Goal: Task Accomplishment & Management: Use online tool/utility

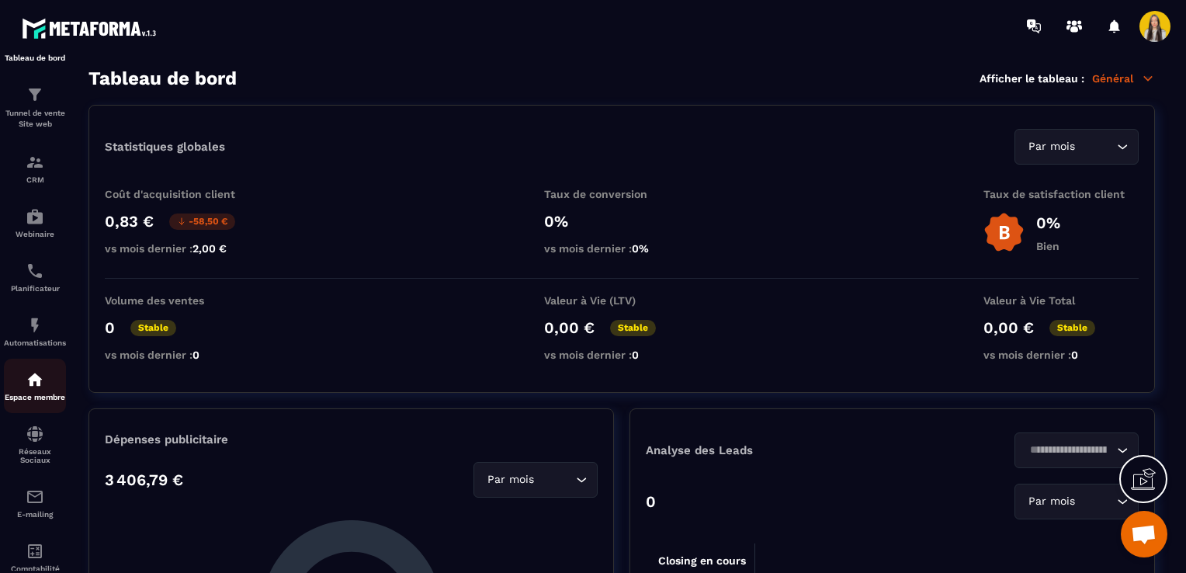
scroll to position [88, 0]
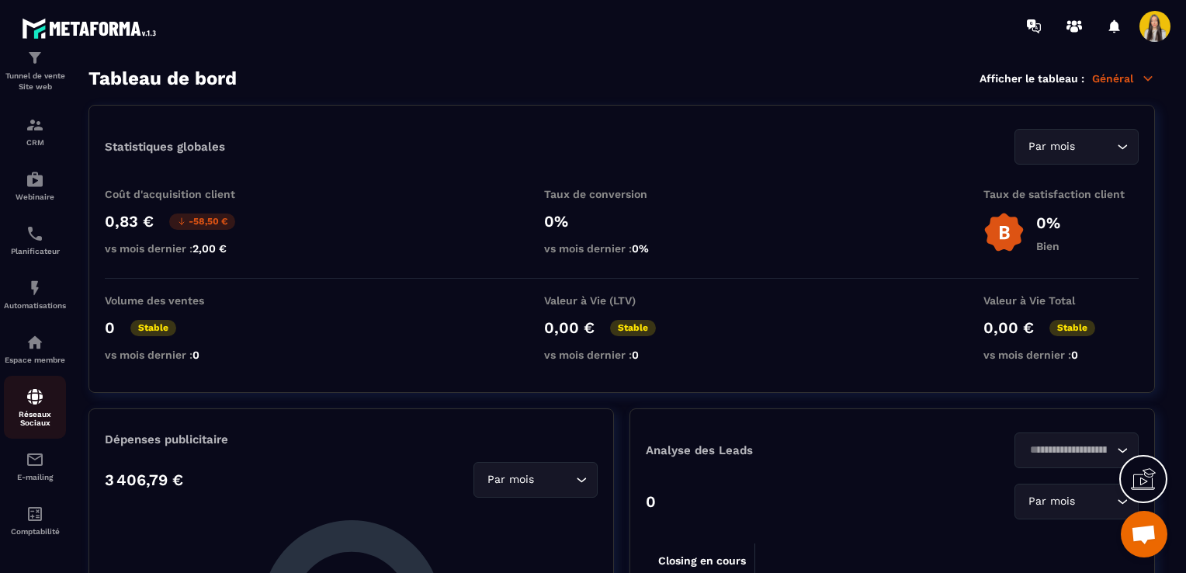
click at [50, 433] on link "Réseaux Sociaux" at bounding box center [35, 407] width 62 height 63
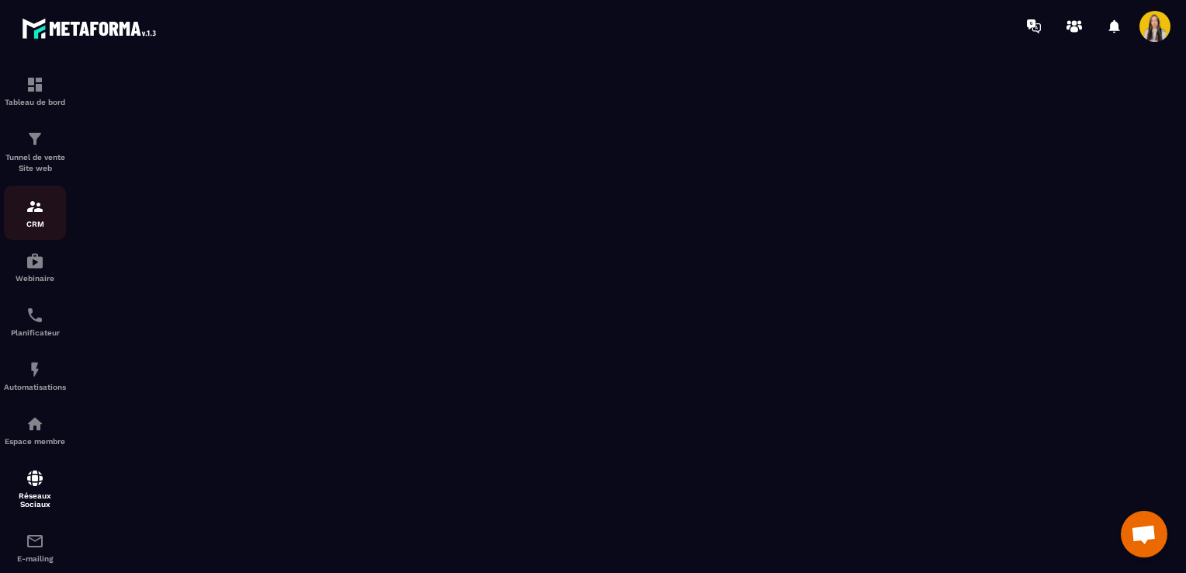
click at [35, 212] on img at bounding box center [35, 206] width 19 height 19
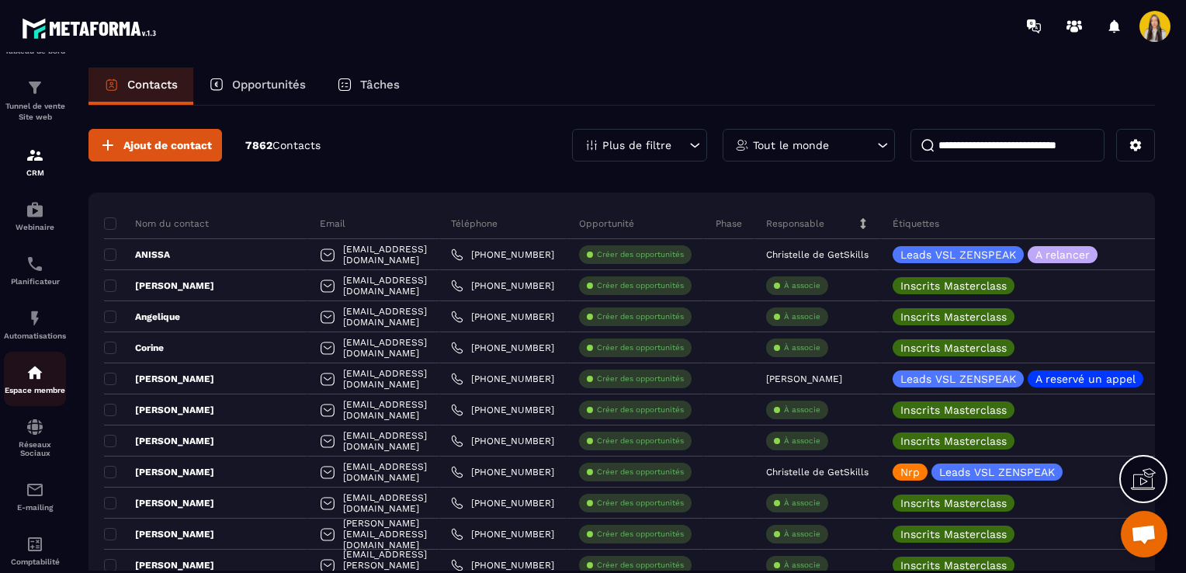
scroll to position [88, 0]
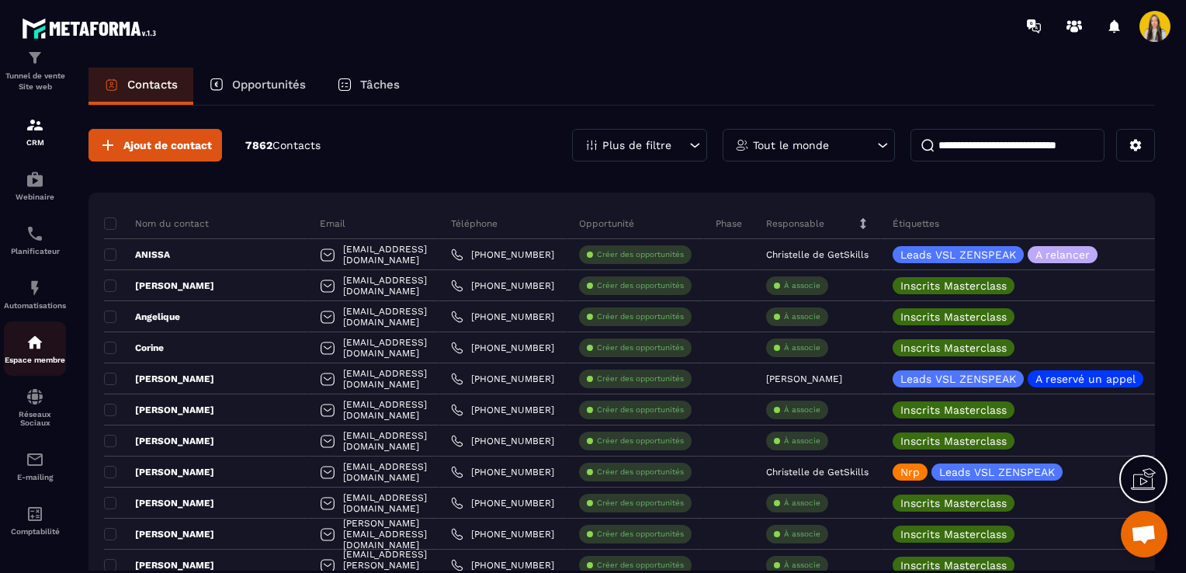
click at [34, 438] on link "E-mailing" at bounding box center [35, 465] width 62 height 54
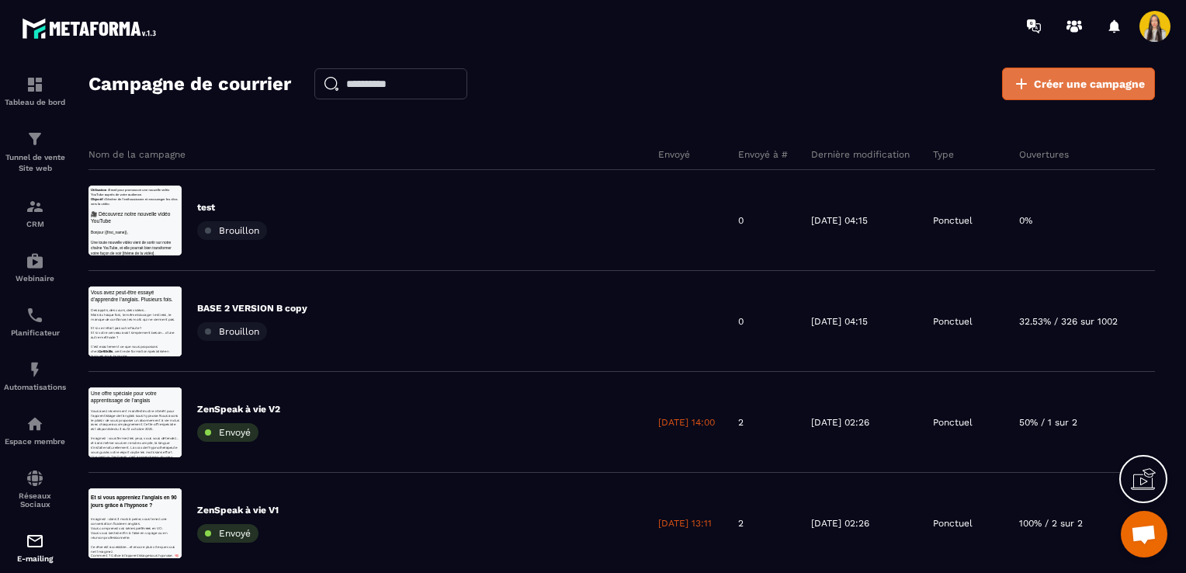
click at [1061, 92] on link "Créer une campagne" at bounding box center [1078, 84] width 153 height 33
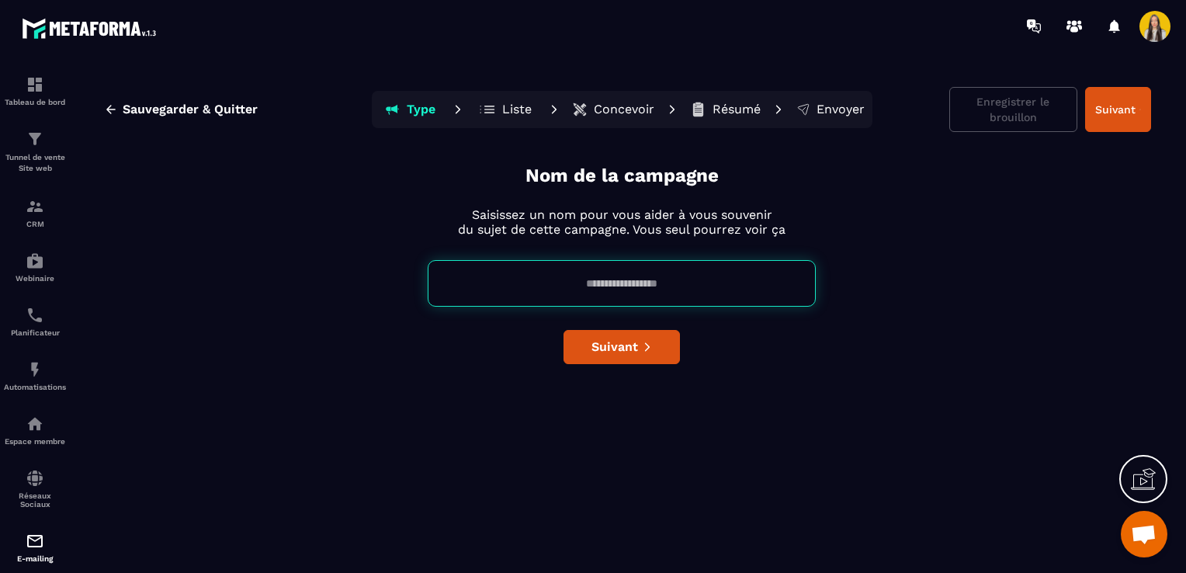
click at [632, 273] on input at bounding box center [622, 283] width 388 height 47
type input "**********"
click at [649, 345] on icon "submit" at bounding box center [647, 346] width 11 height 11
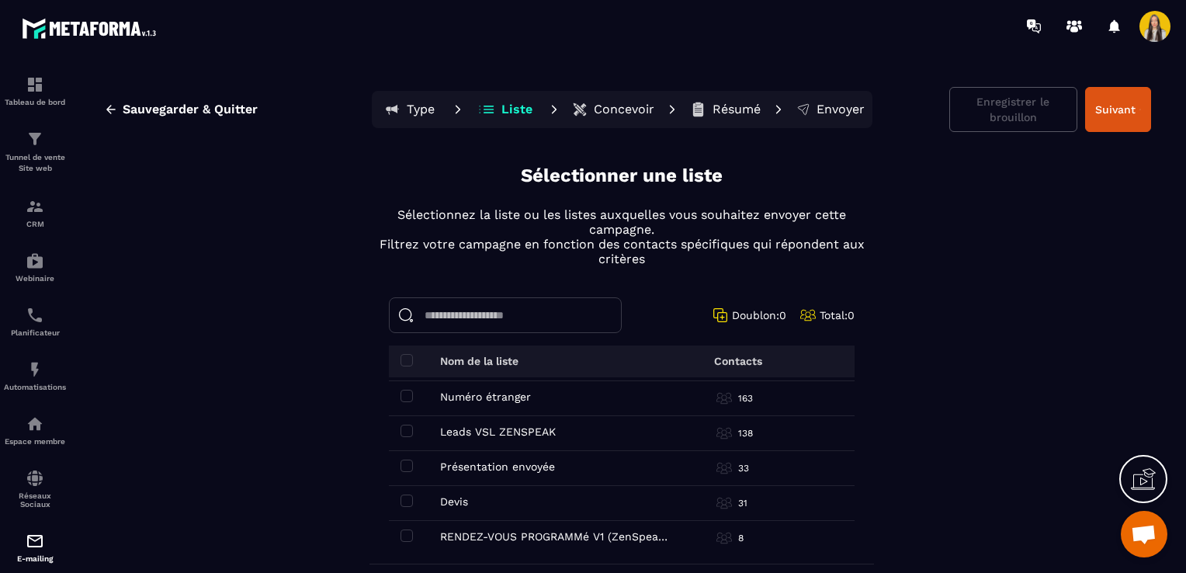
scroll to position [61, 0]
